Goal: Find specific fact

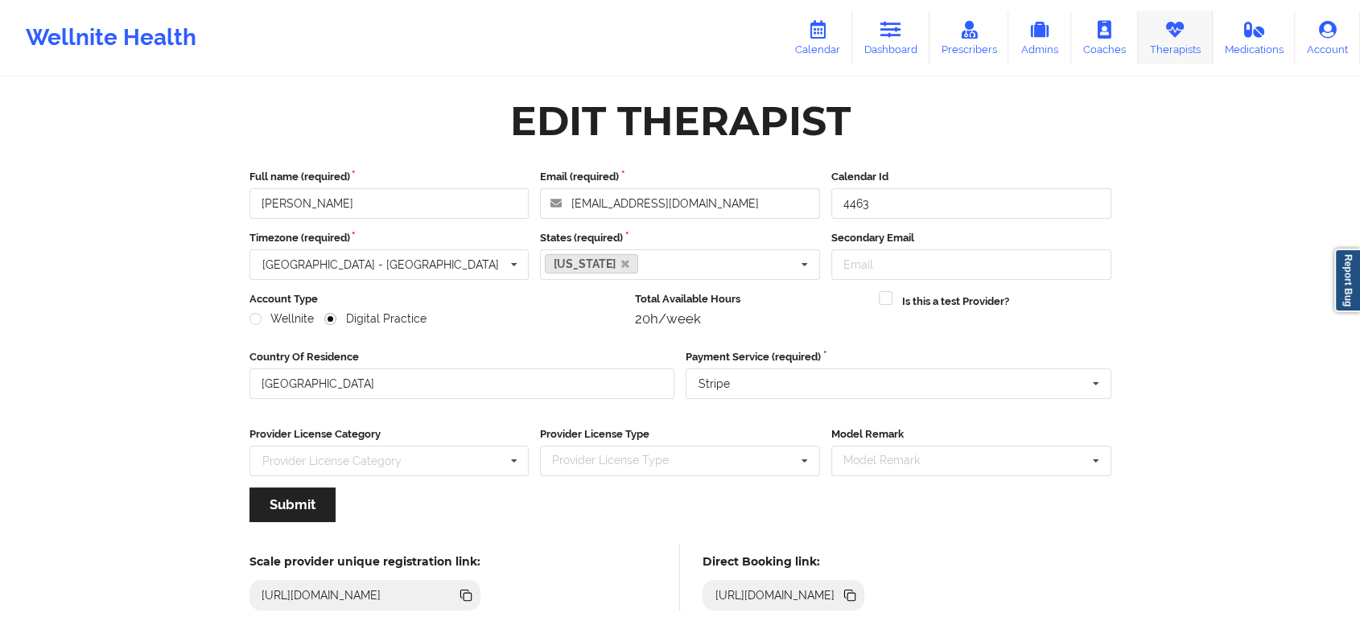
click at [1169, 33] on icon at bounding box center [1175, 30] width 21 height 18
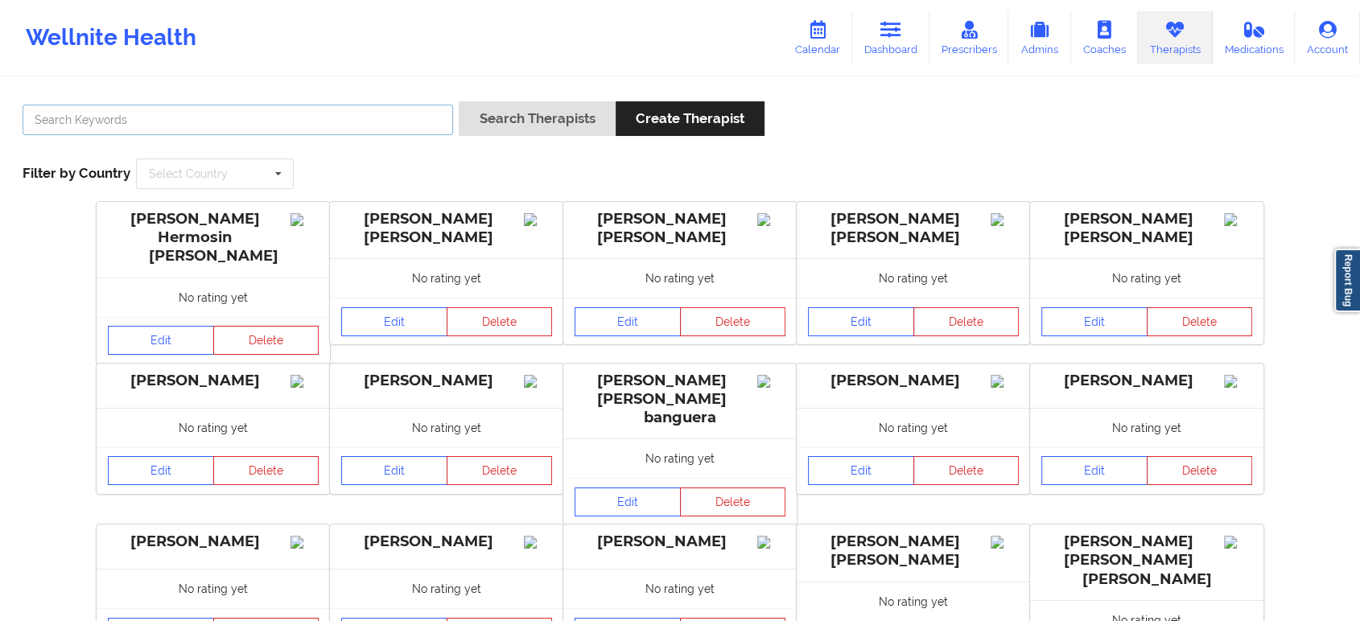
click at [293, 126] on input "text" at bounding box center [238, 120] width 431 height 31
paste input "Allison Burrell"
type input "Burrell"
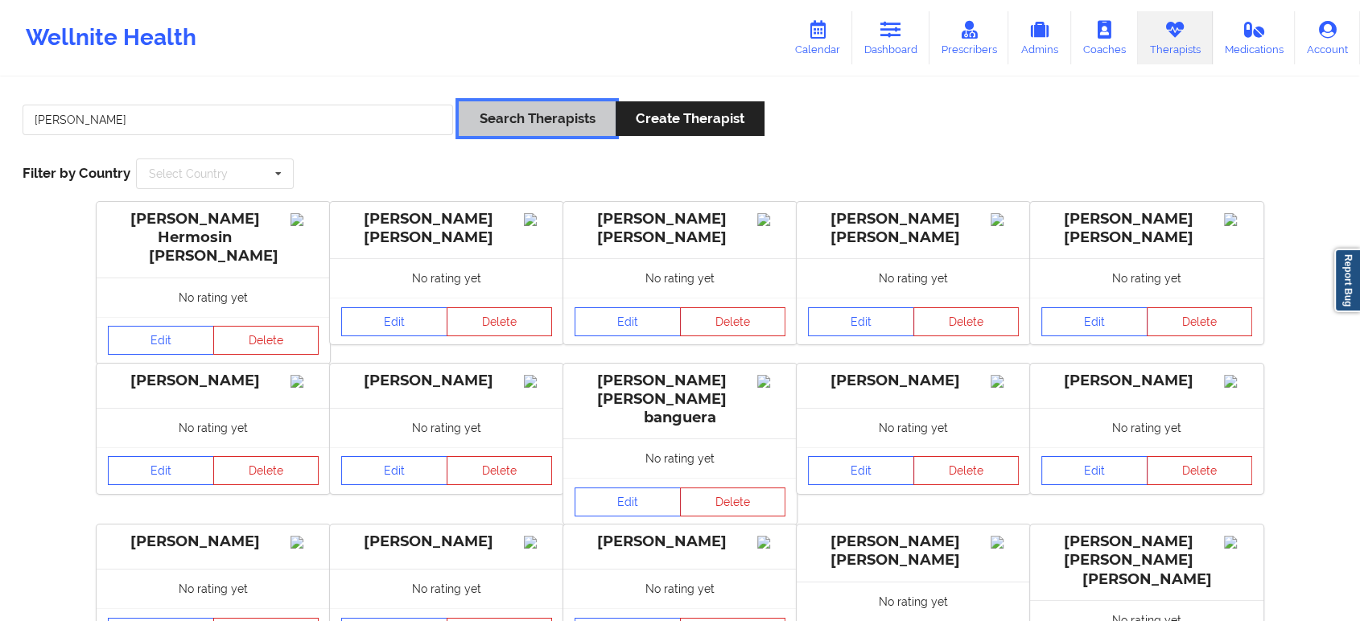
click at [512, 119] on button "Search Therapists" at bounding box center [537, 118] width 156 height 35
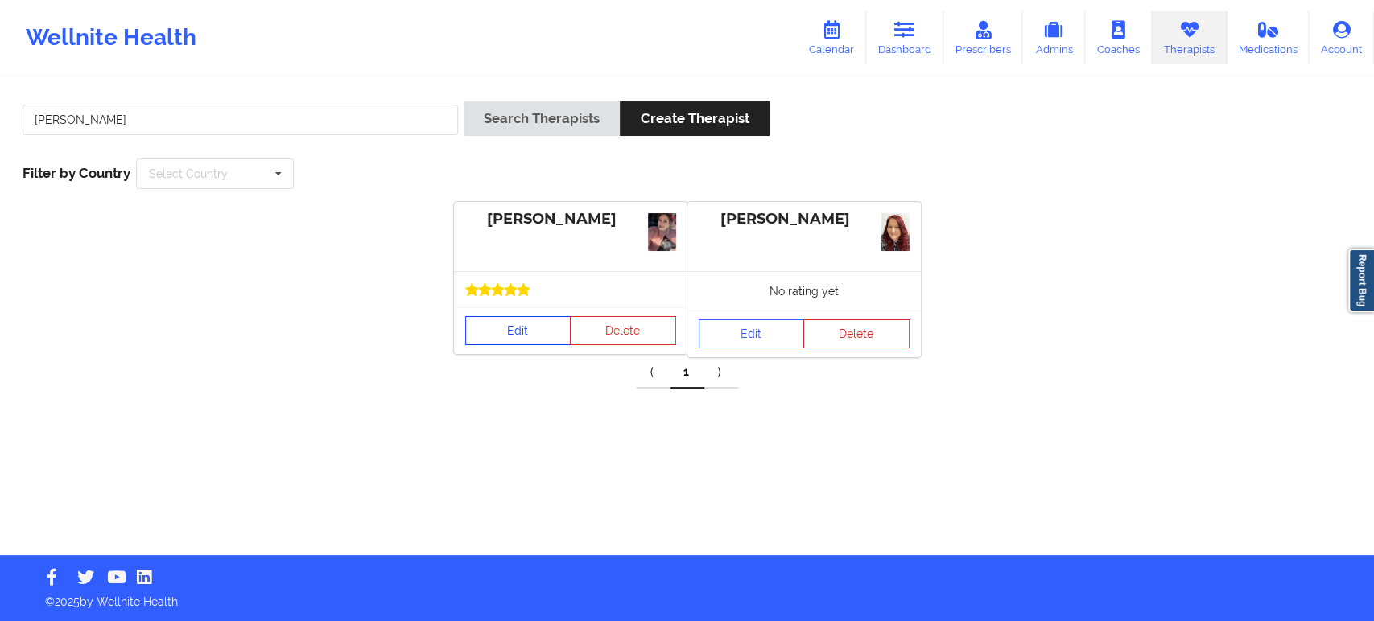
click at [527, 333] on link "Edit" at bounding box center [518, 330] width 106 height 29
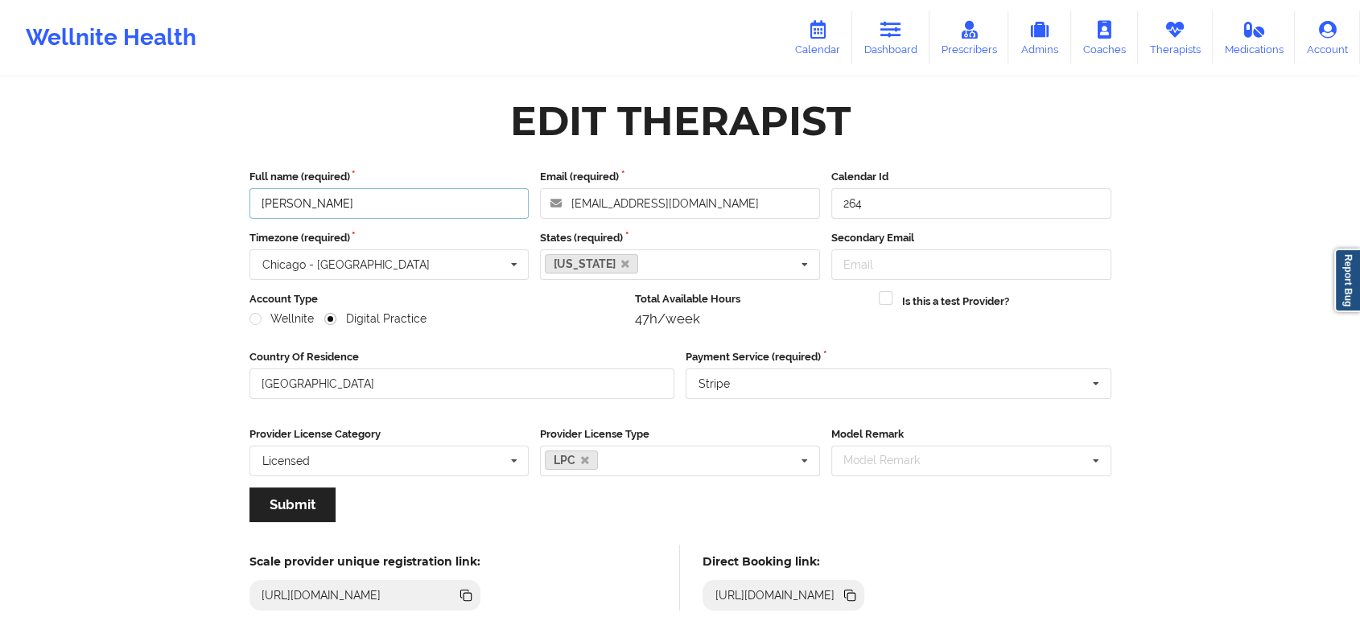
click at [476, 205] on input "Allison Chelsey Burrell" at bounding box center [389, 203] width 280 height 31
click at [1173, 32] on icon at bounding box center [1175, 30] width 21 height 18
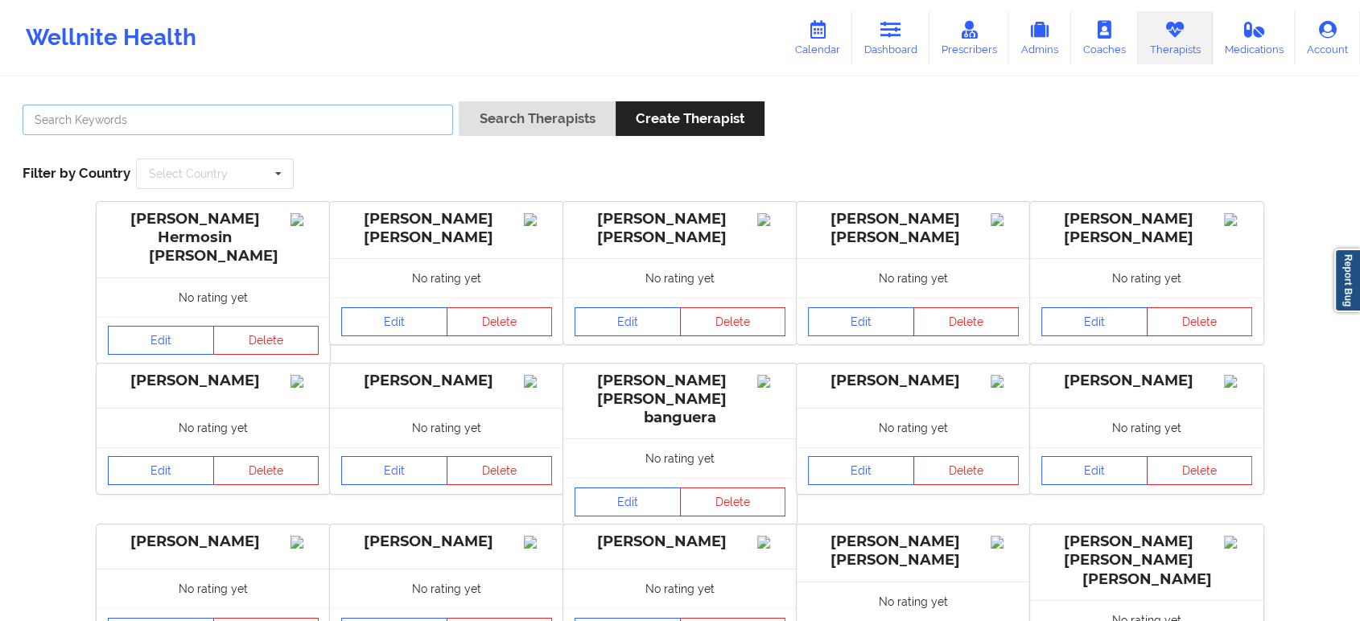
click at [400, 111] on input "text" at bounding box center [238, 120] width 431 height 31
paste input "Kellyn Roiko -"
type input "Kellyn Roiko"
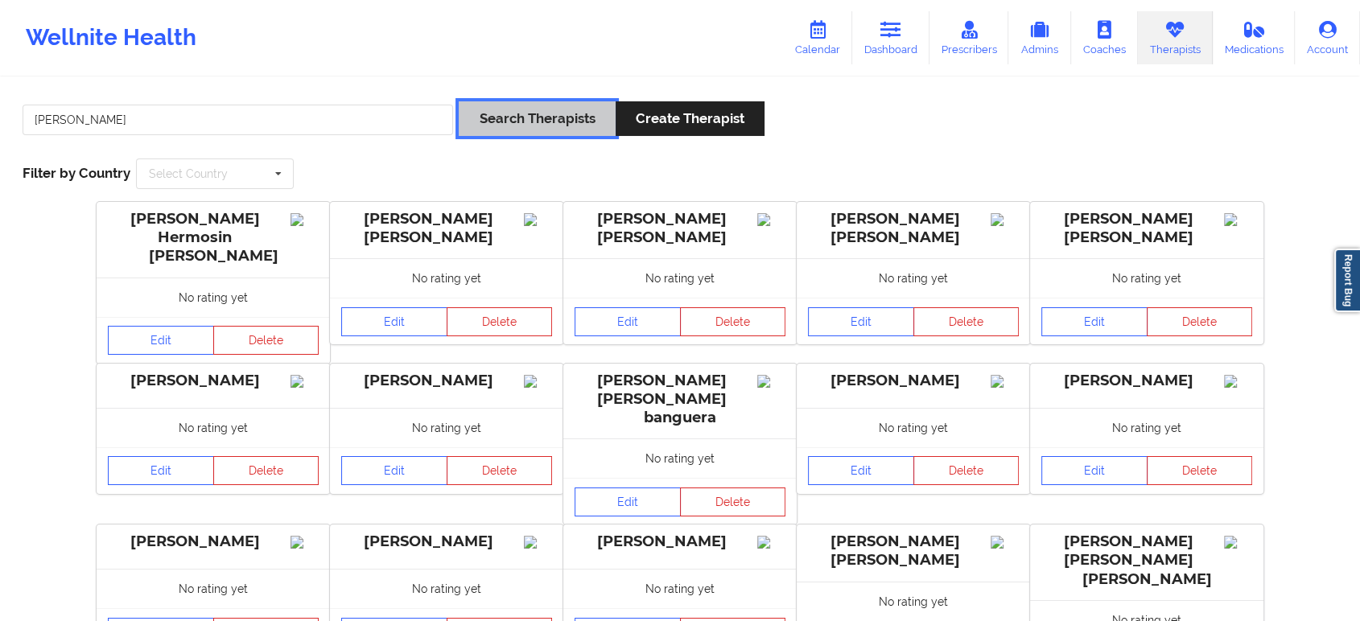
click at [505, 118] on button "Search Therapists" at bounding box center [537, 118] width 156 height 35
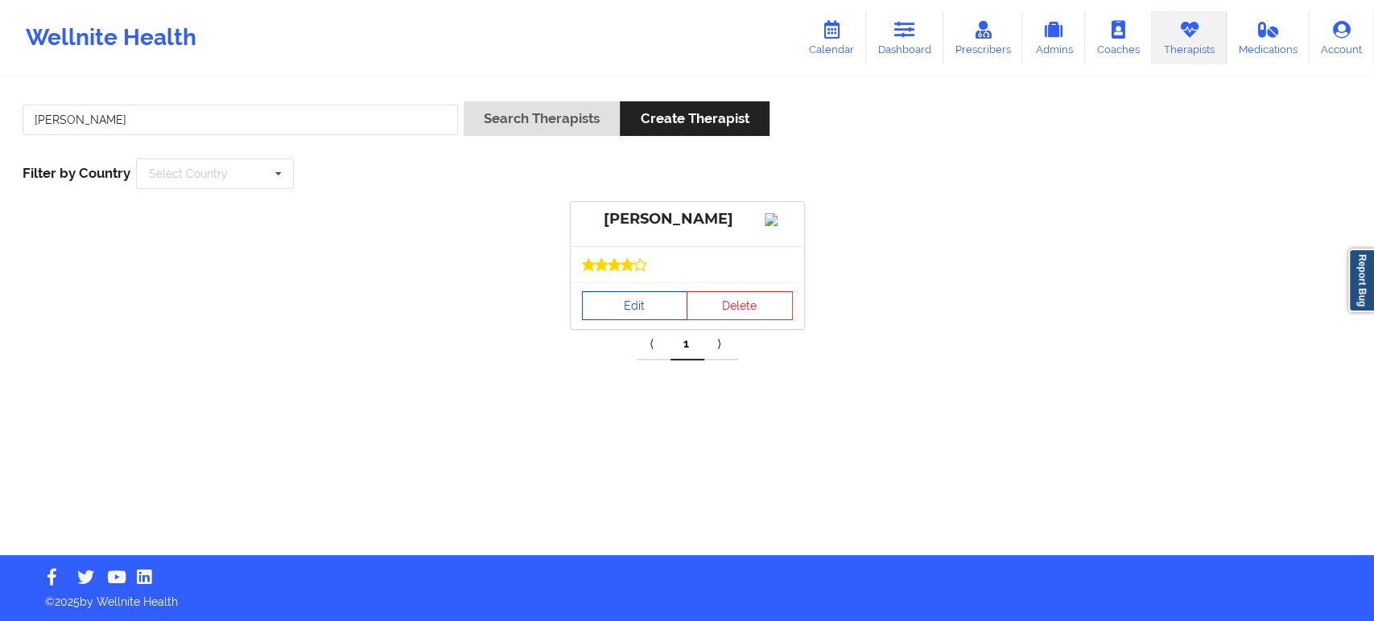
click at [641, 320] on link "Edit" at bounding box center [635, 305] width 106 height 29
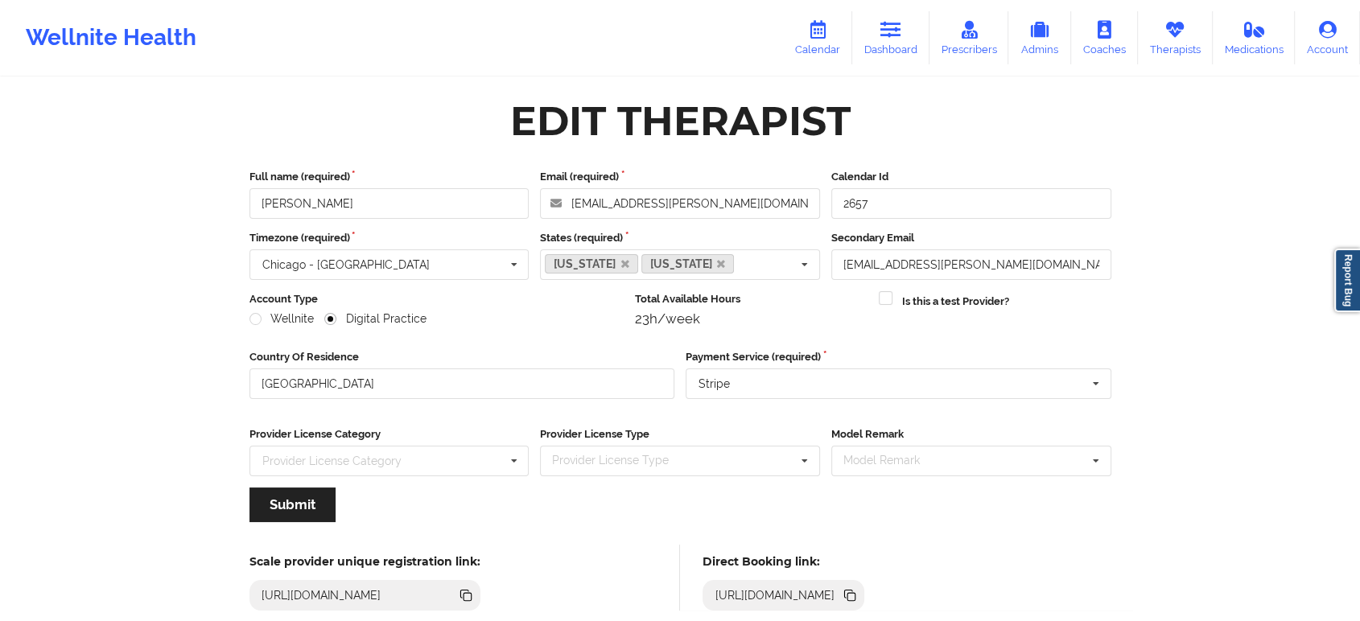
click at [856, 598] on icon at bounding box center [851, 597] width 8 height 8
click at [431, 201] on input "Kellyn Roiko" at bounding box center [389, 203] width 280 height 31
click at [856, 595] on icon at bounding box center [851, 597] width 8 height 8
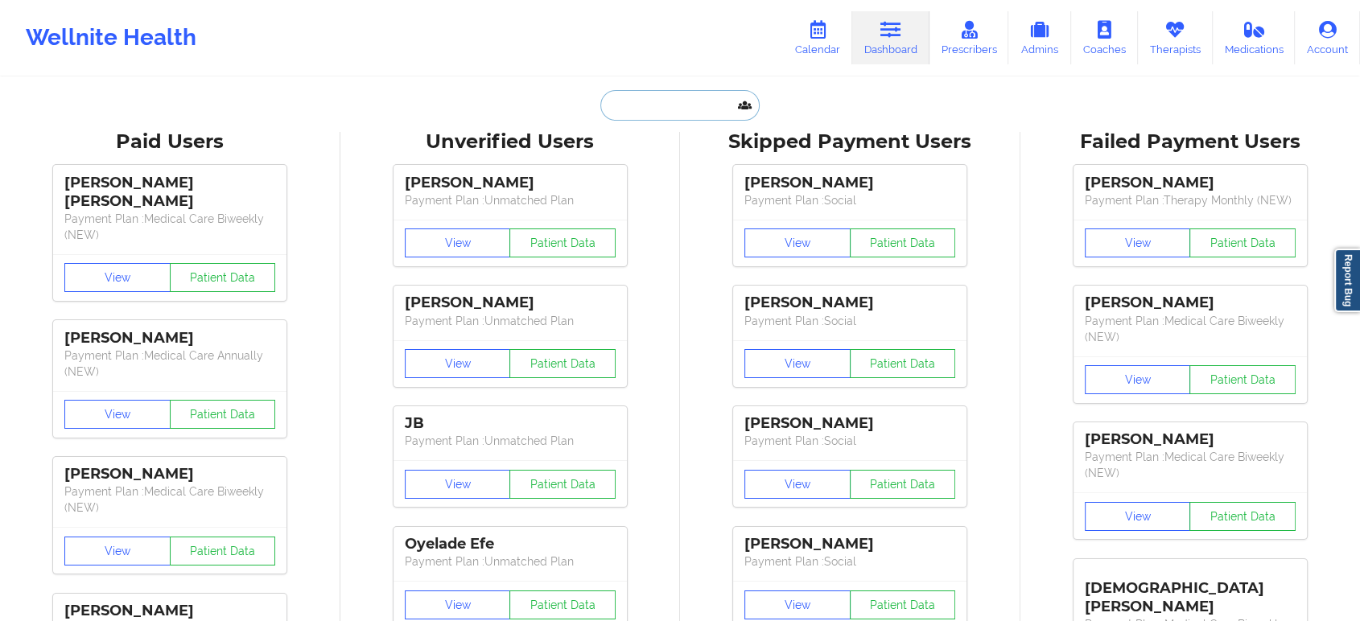
drag, startPoint x: 0, startPoint y: 0, endPoint x: 640, endPoint y: 107, distance: 648.7
click at [640, 107] on input "text" at bounding box center [679, 105] width 159 height 31
paste input "[PERSON_NAME]"
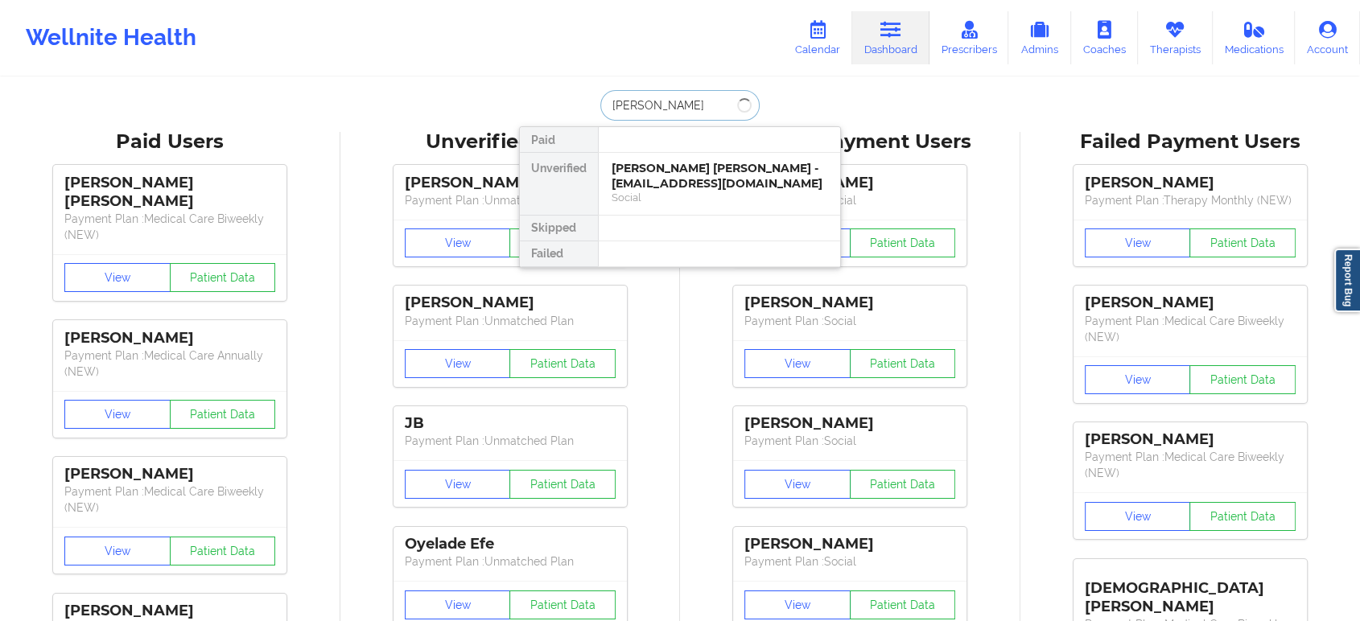
type input "[PERSON_NAME]"
click at [691, 175] on div "[PERSON_NAME] - [PERSON_NAME][EMAIL_ADDRESS][PERSON_NAME][DOMAIN_NAME]" at bounding box center [720, 183] width 216 height 45
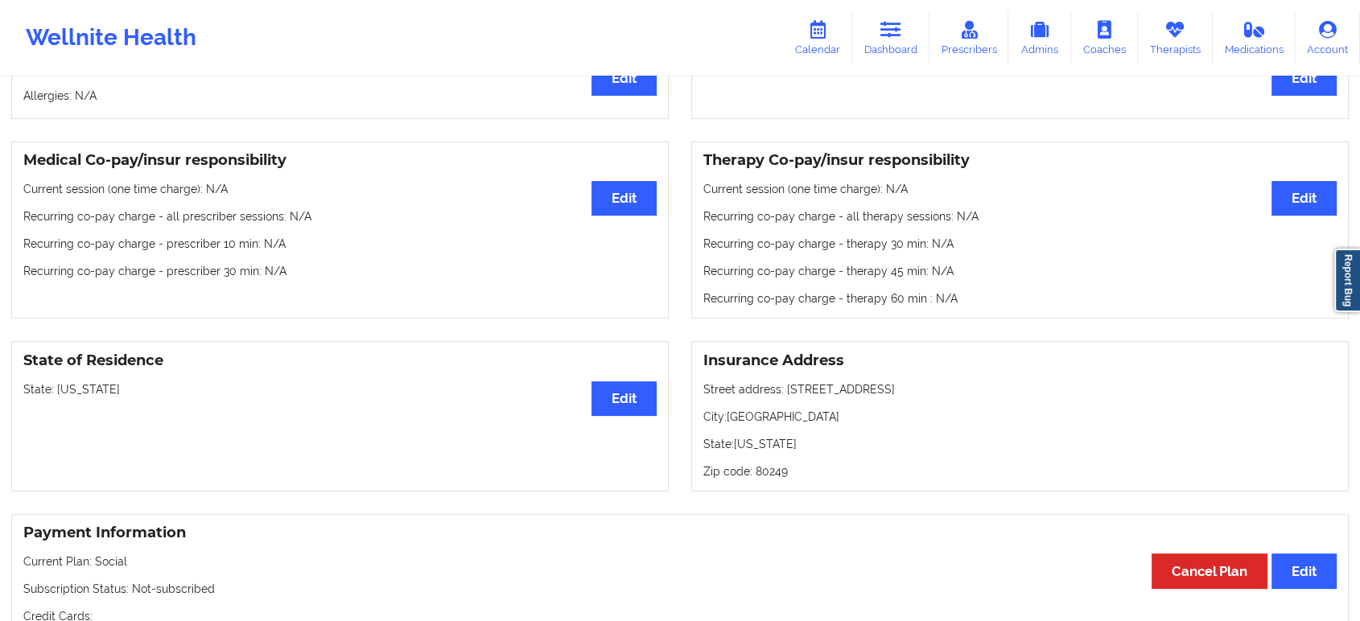
scroll to position [538, 0]
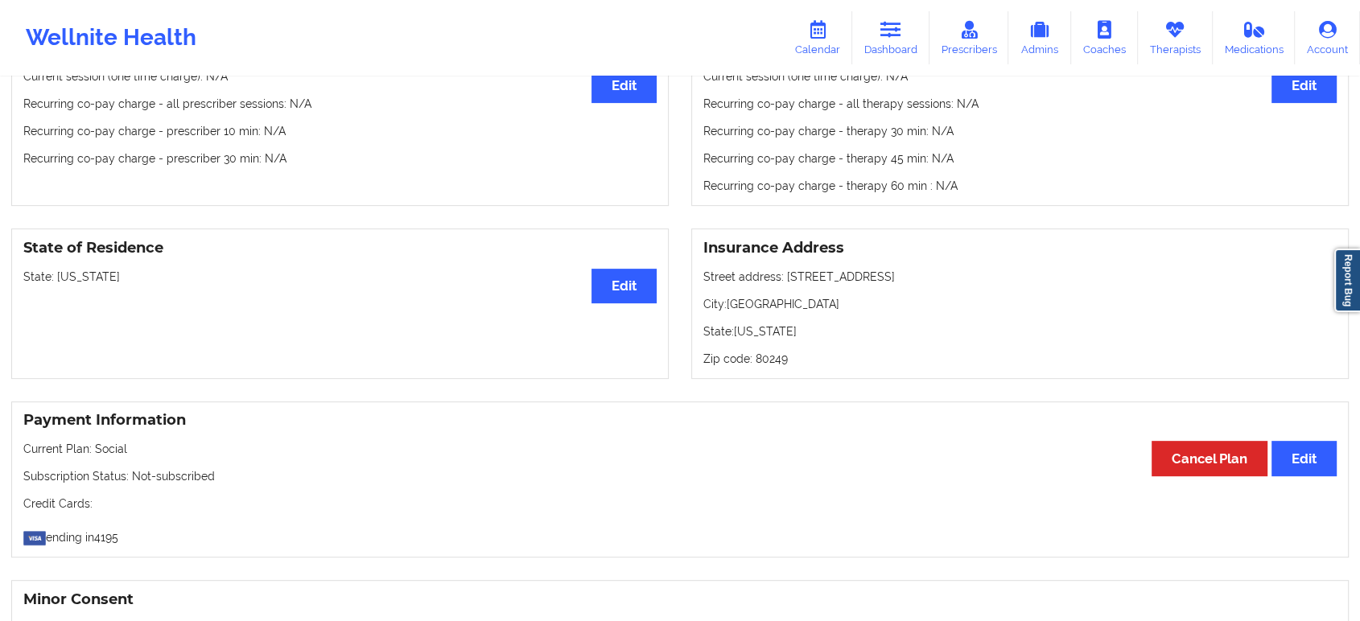
click at [88, 285] on p "State: [US_STATE]" at bounding box center [339, 277] width 633 height 16
copy p "[US_STATE]"
